Goal: Task Accomplishment & Management: Use online tool/utility

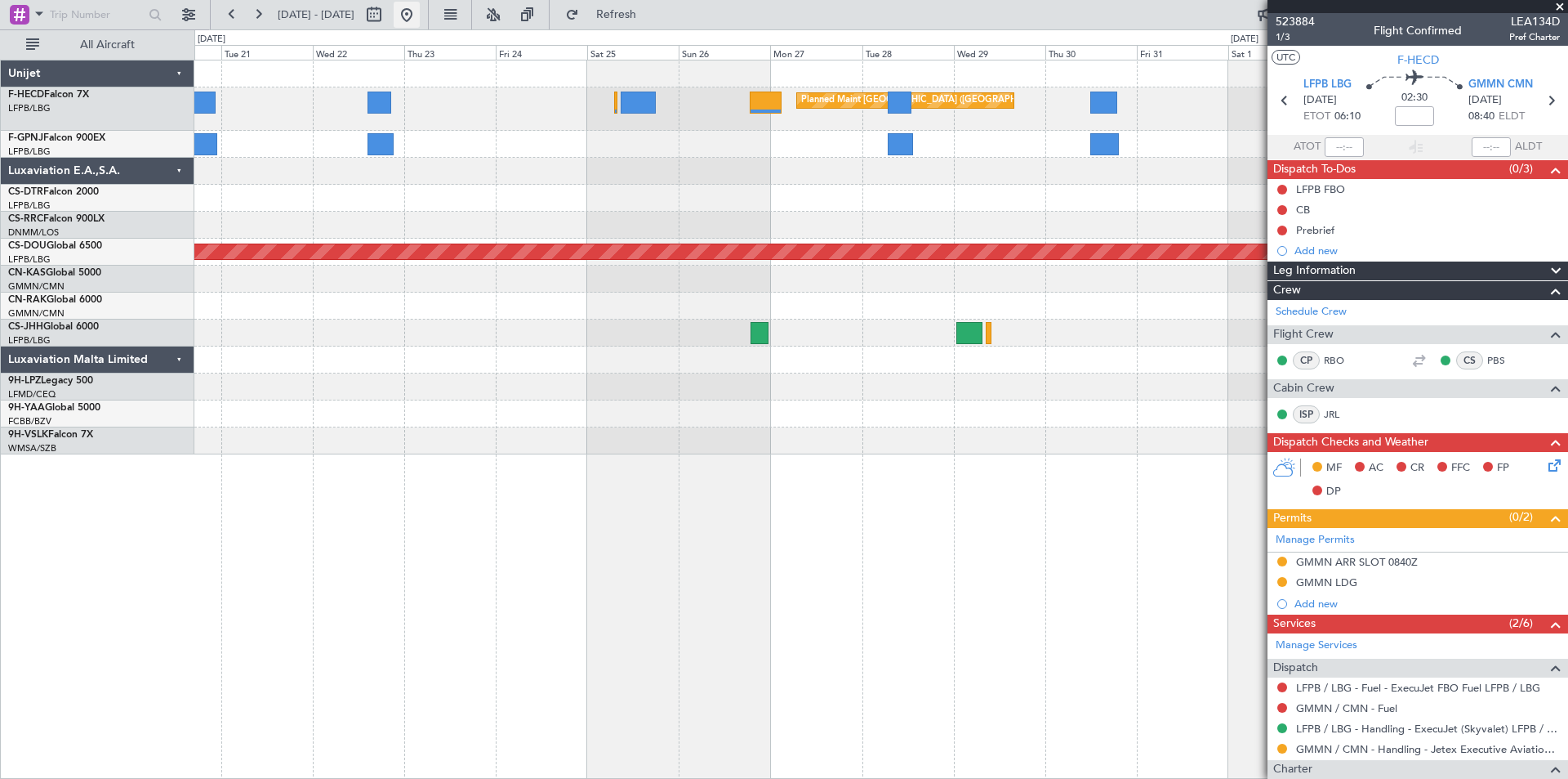
click at [419, 13] on button at bounding box center [406, 14] width 26 height 26
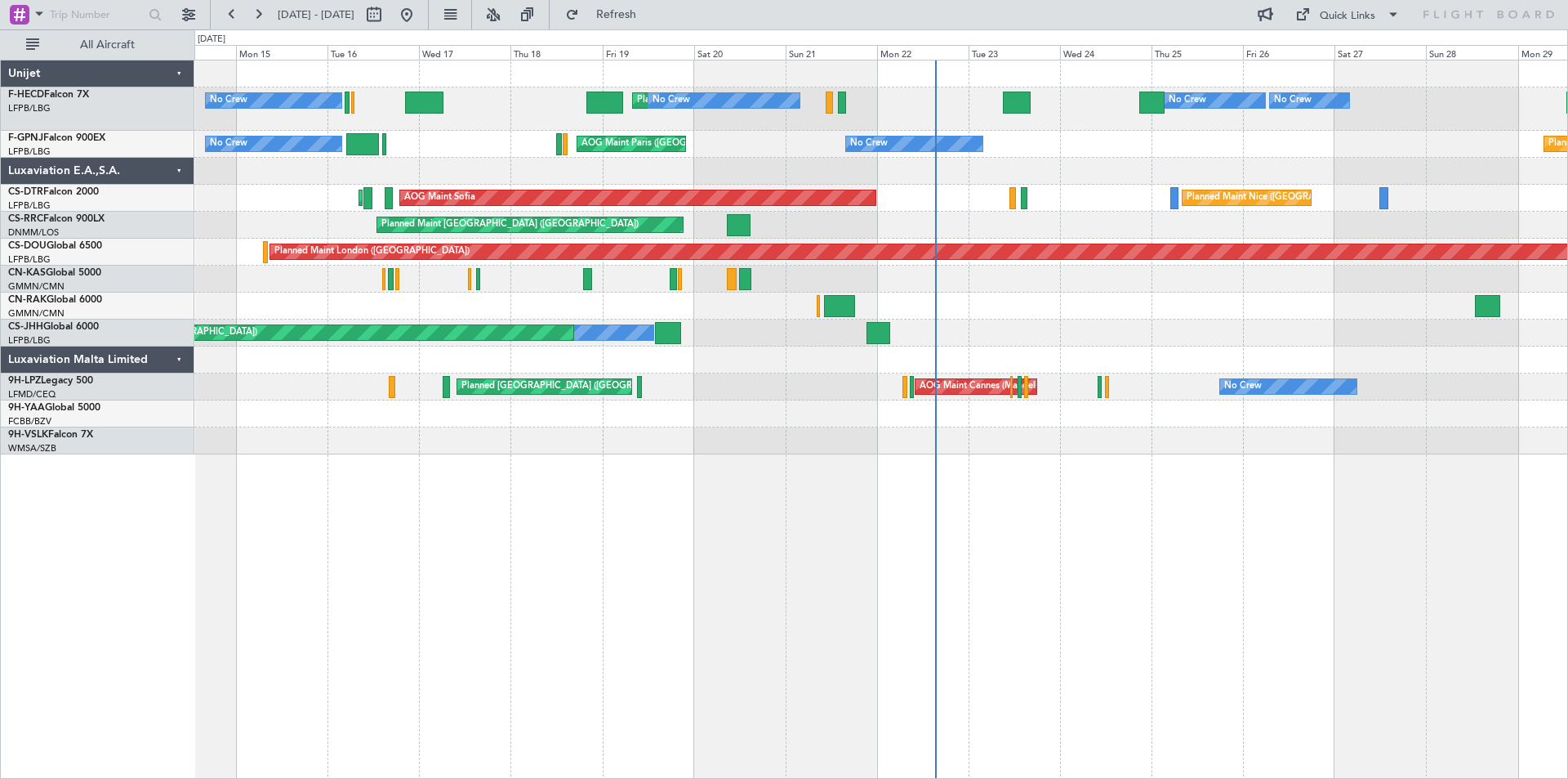
click at [500, 159] on div "Planned Maint [GEOGRAPHIC_DATA] ([GEOGRAPHIC_DATA]) Planned Maint [GEOGRAPHIC_D…" at bounding box center [881, 256] width 1373 height 394
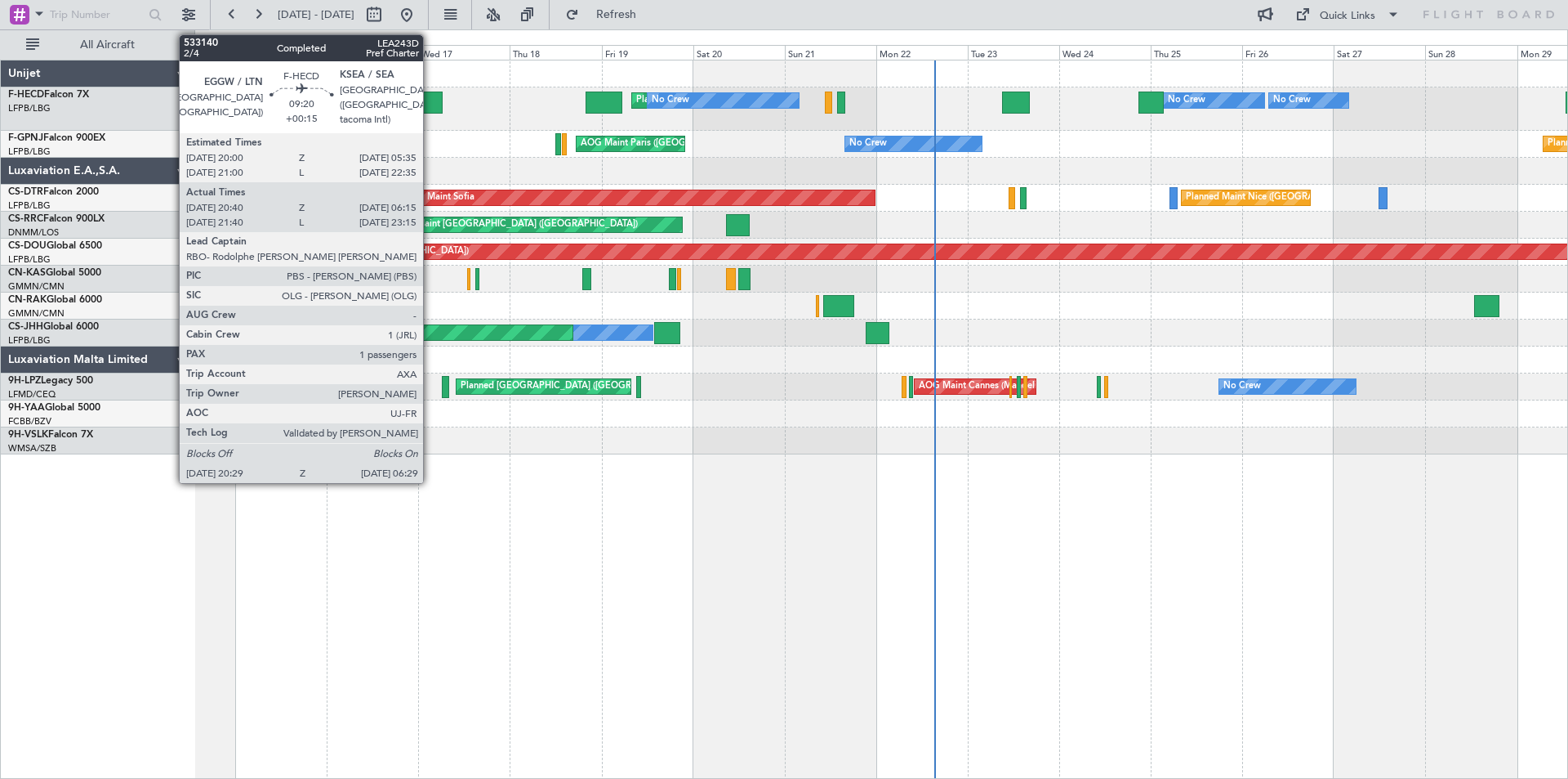
click at [430, 104] on div at bounding box center [423, 102] width 39 height 22
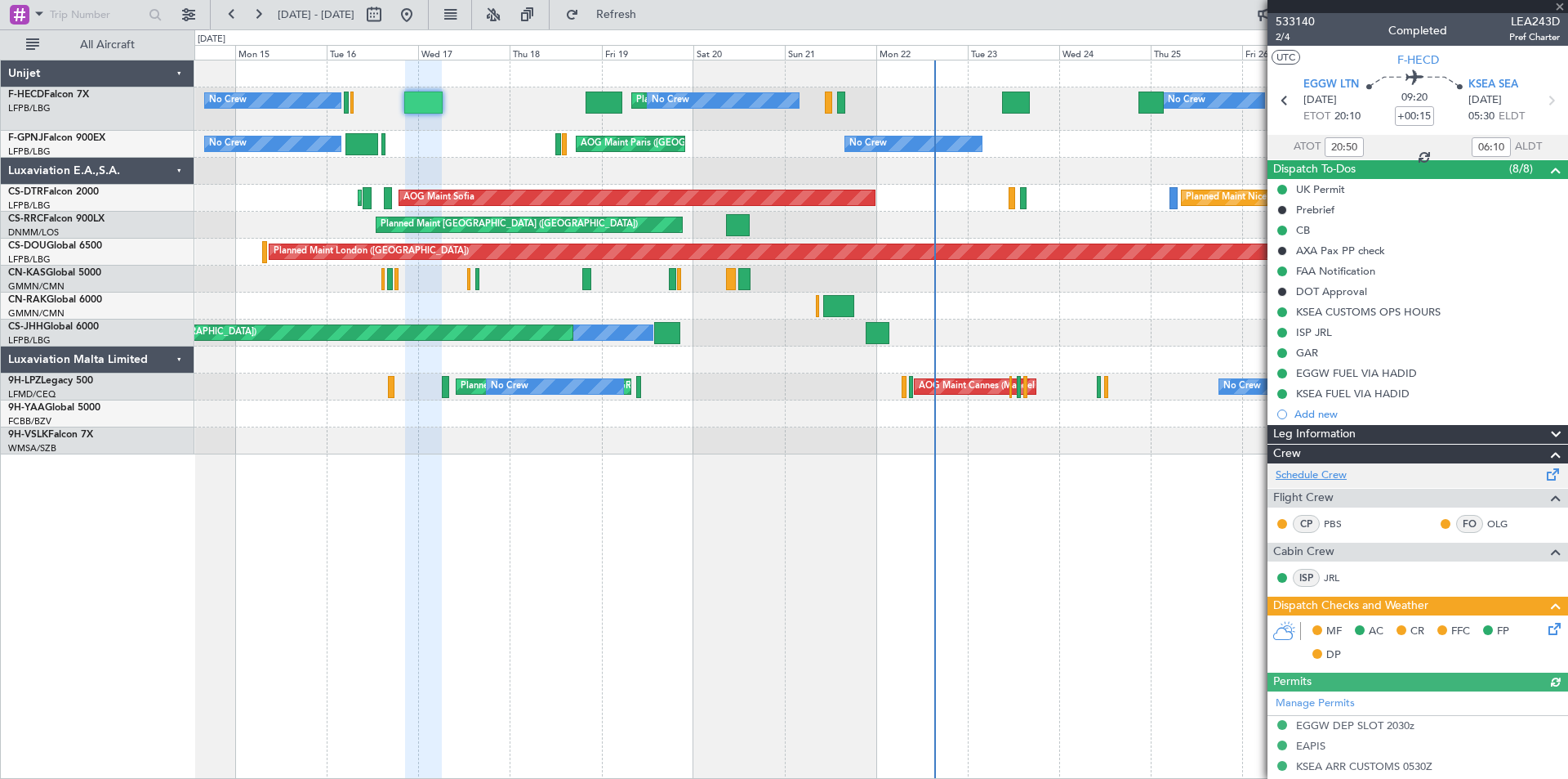
click at [1316, 478] on link "Schedule Crew" at bounding box center [1311, 475] width 71 height 16
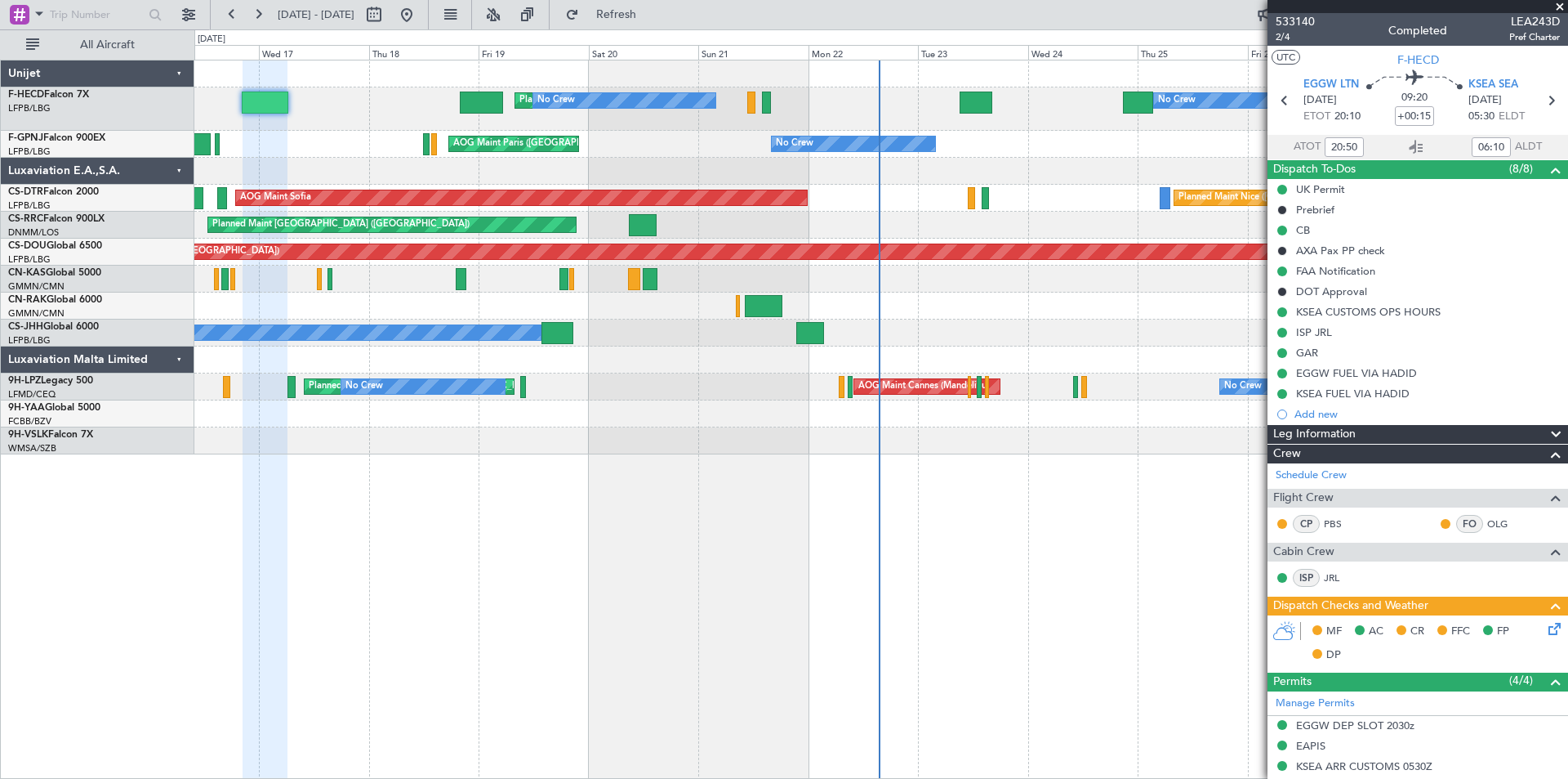
click at [651, 123] on div "Planned Maint [GEOGRAPHIC_DATA] ([GEOGRAPHIC_DATA]) No Crew No Crew Planned Mai…" at bounding box center [881, 109] width 1373 height 43
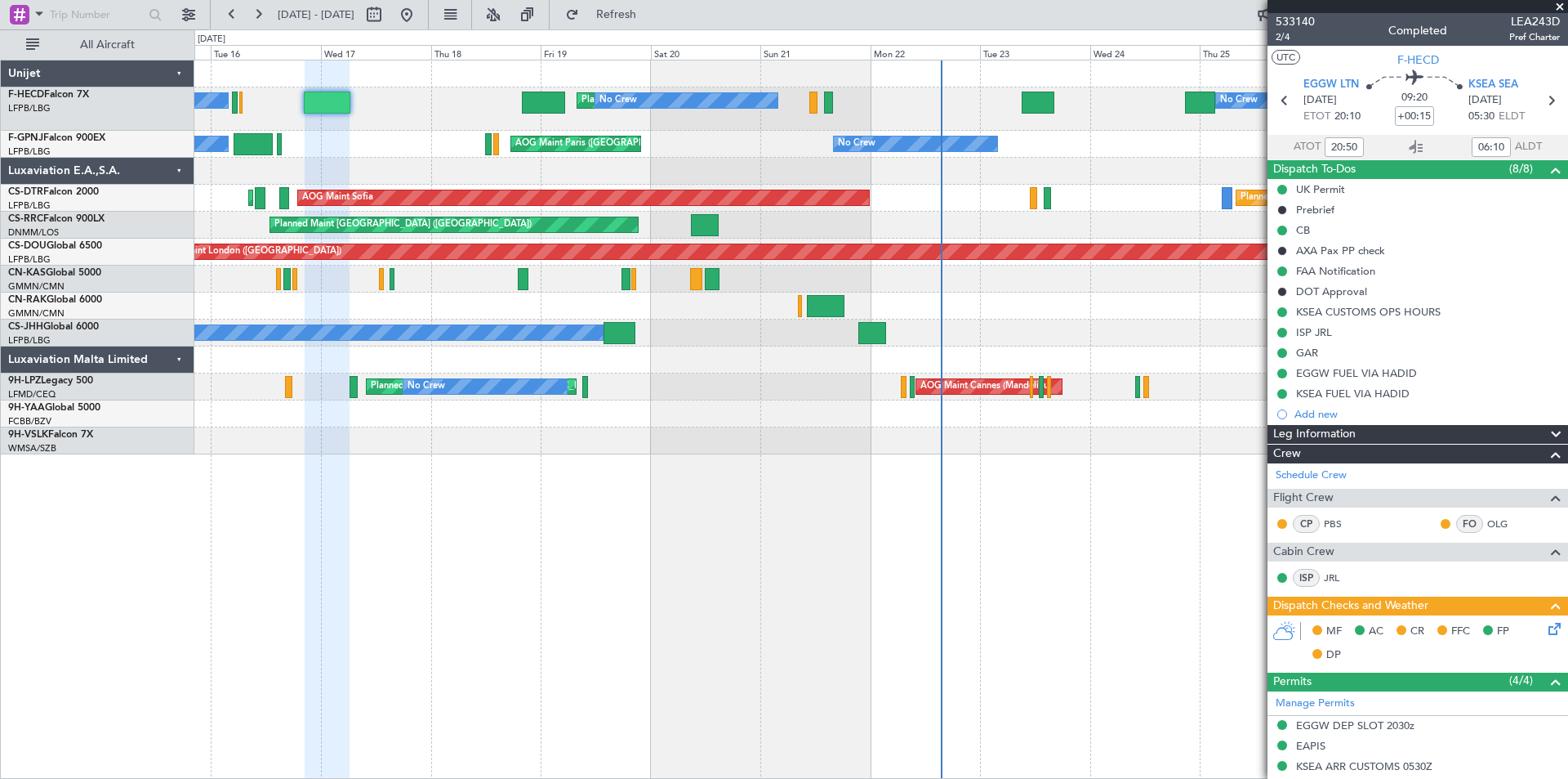
click at [465, 114] on div "Planned Maint [GEOGRAPHIC_DATA] ([GEOGRAPHIC_DATA]) No Crew No Crew Planned Mai…" at bounding box center [881, 109] width 1373 height 43
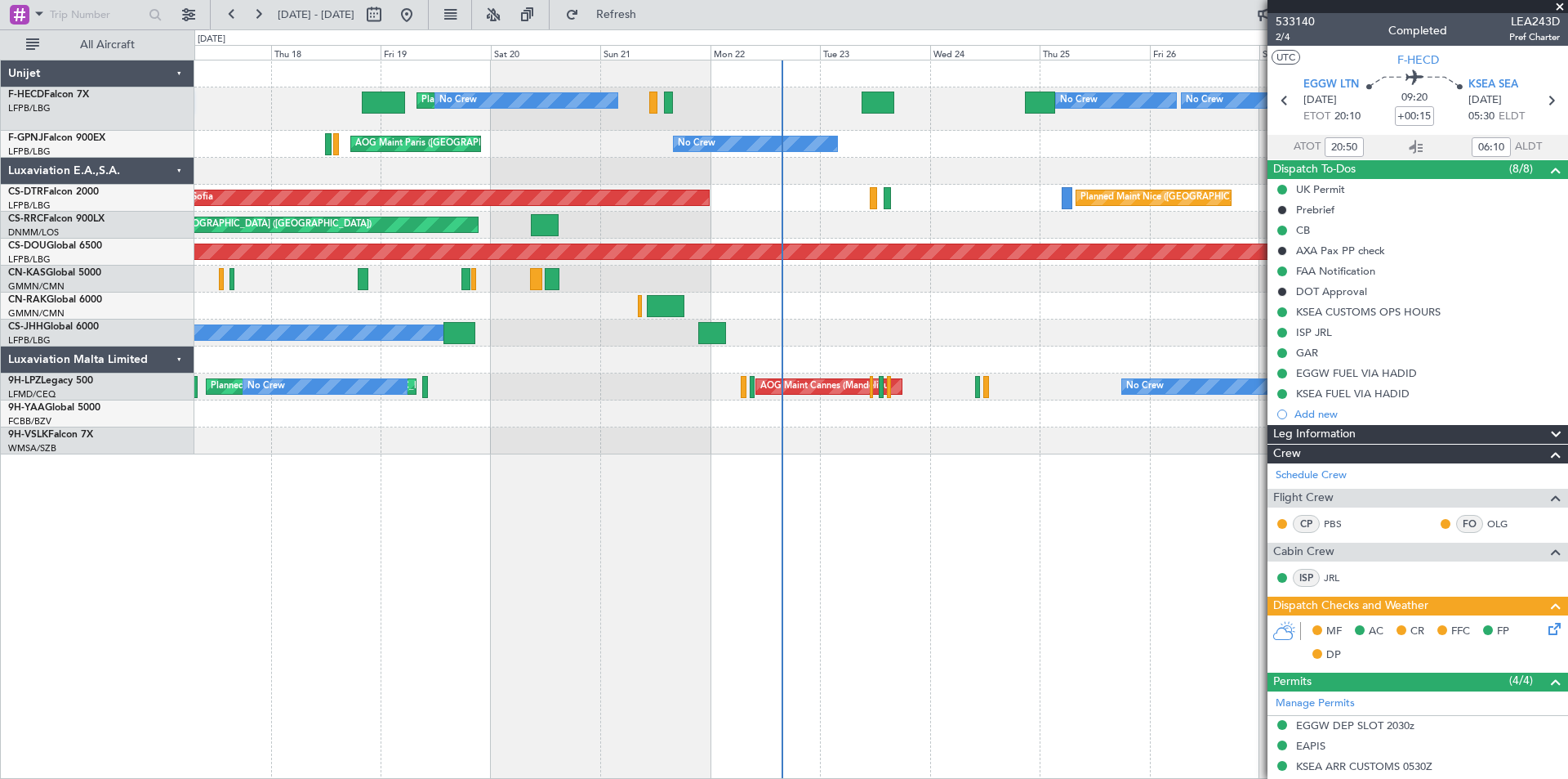
click at [607, 157] on div "AOG Maint Paris ([GEOGRAPHIC_DATA]) No Crew Planned Maint [GEOGRAPHIC_DATA] ([G…" at bounding box center [881, 144] width 1373 height 27
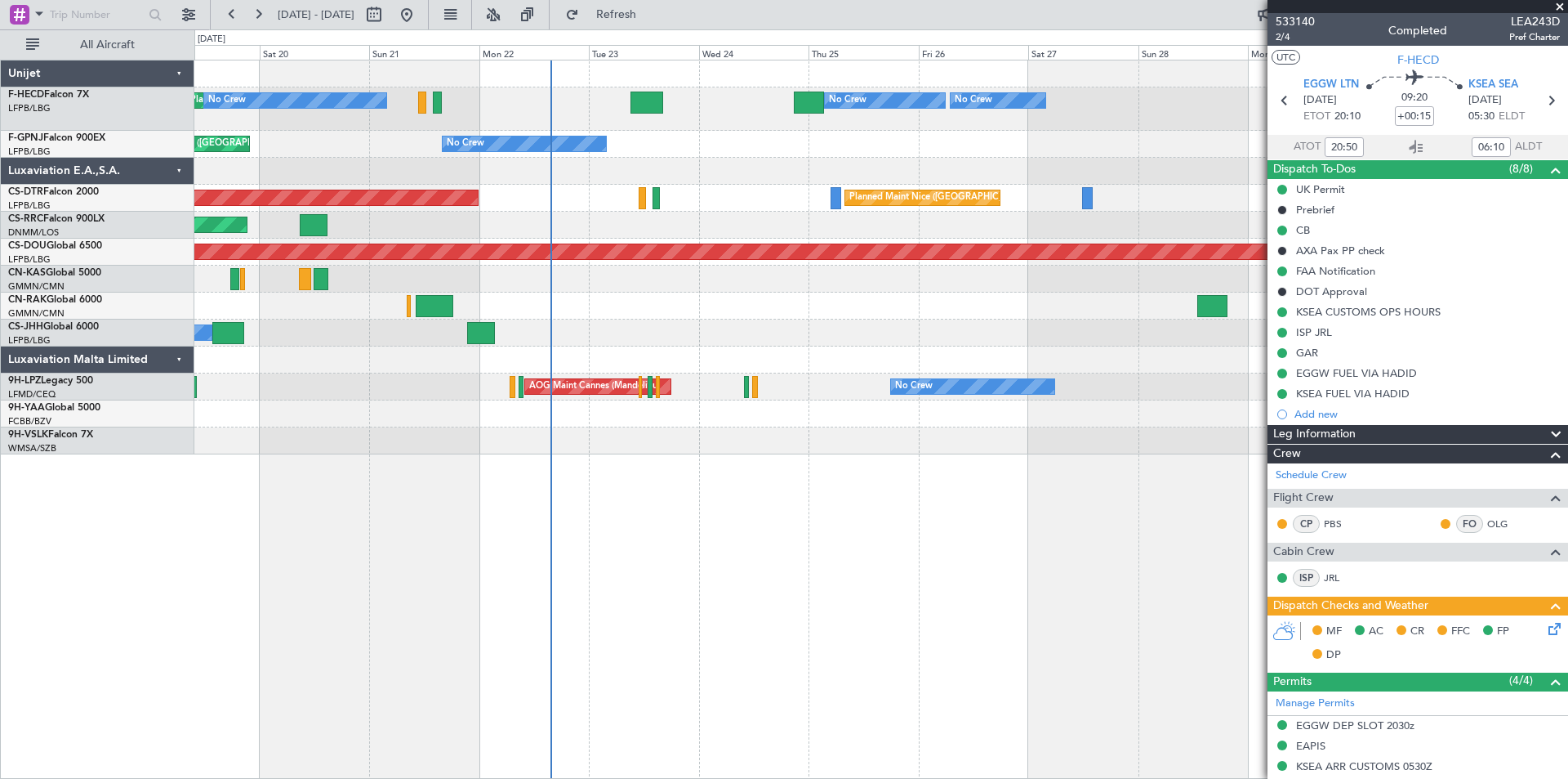
click at [765, 177] on div at bounding box center [881, 171] width 1373 height 27
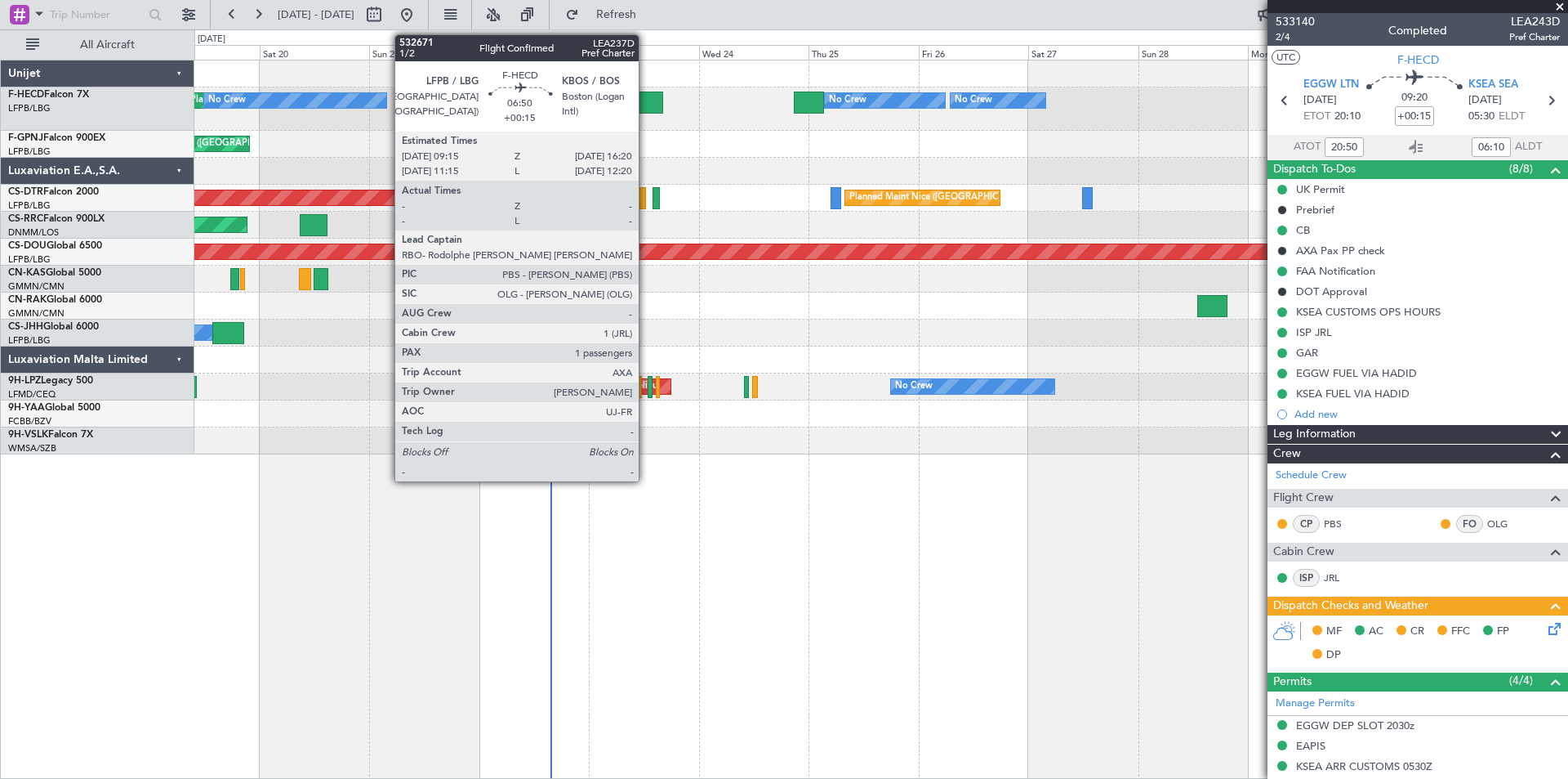
click at [646, 104] on div at bounding box center [647, 102] width 32 height 22
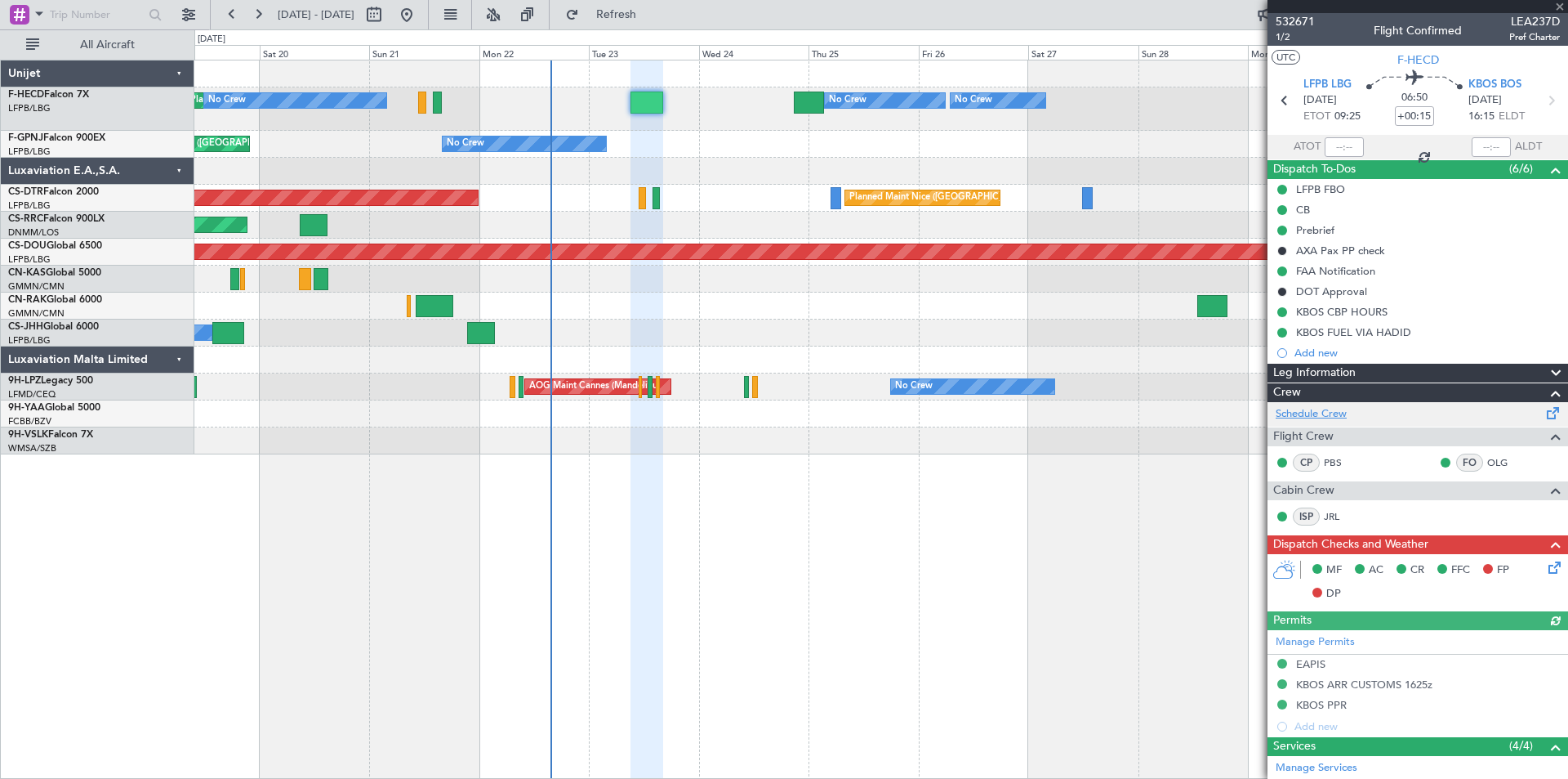
click at [1316, 414] on link "Schedule Crew" at bounding box center [1311, 414] width 71 height 16
